Goal: Information Seeking & Learning: Understand process/instructions

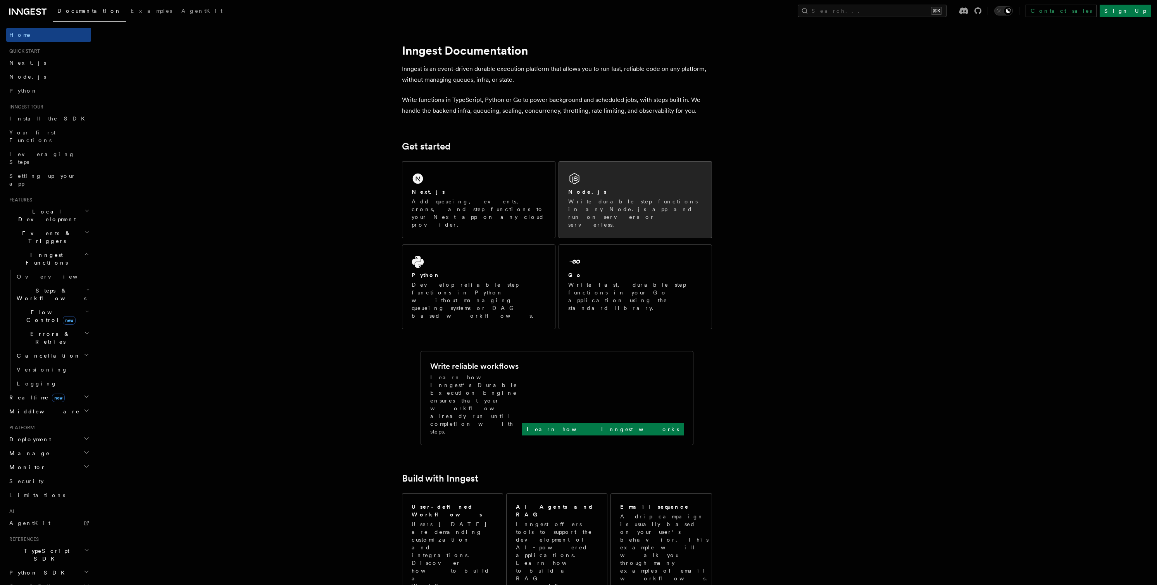
click at [671, 201] on p "Write durable step functions in any Node.js app and run on servers or serverles…" at bounding box center [635, 213] width 134 height 31
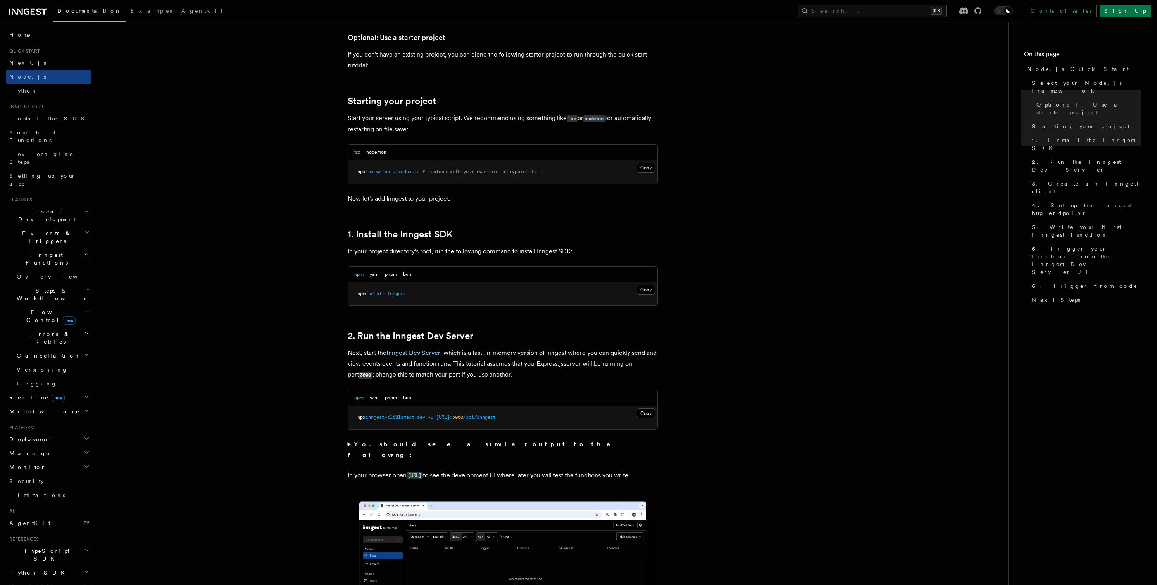
scroll to position [181, 0]
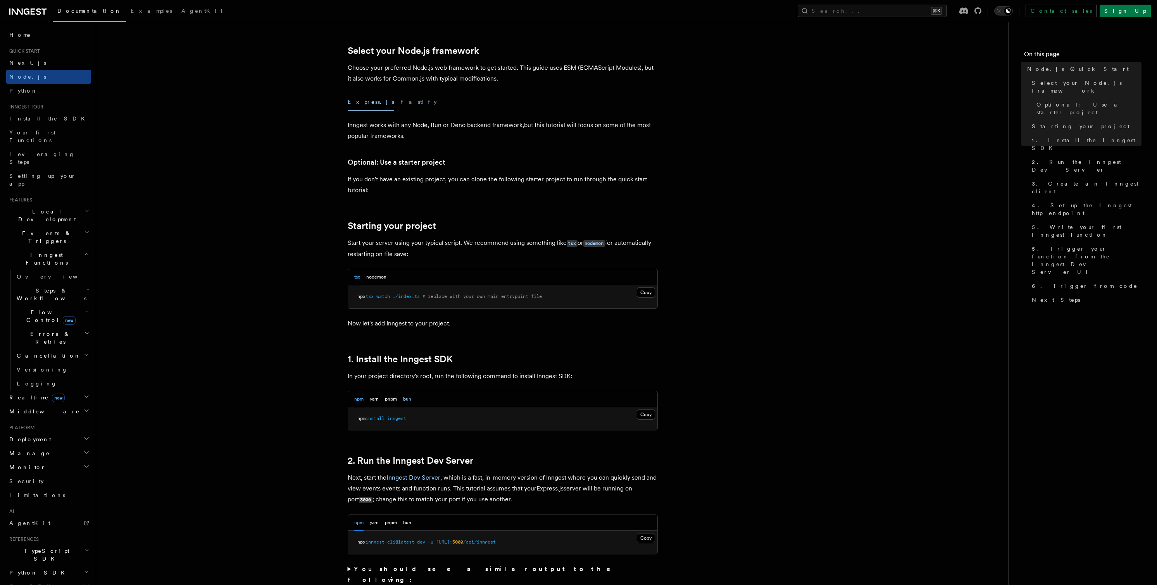
click at [406, 395] on button "bun" at bounding box center [407, 400] width 8 height 16
